Goal: Navigation & Orientation: Find specific page/section

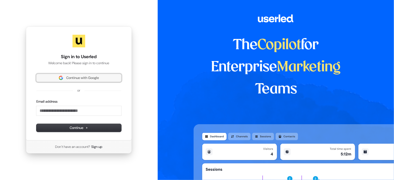
click at [105, 77] on span "Continue with Google" at bounding box center [79, 78] width 79 height 5
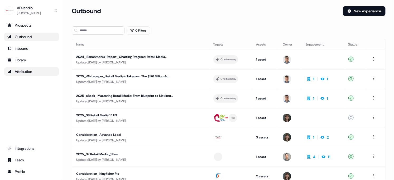
click at [24, 69] on link "Attribution" at bounding box center [31, 72] width 55 height 8
